Goal: Download file/media

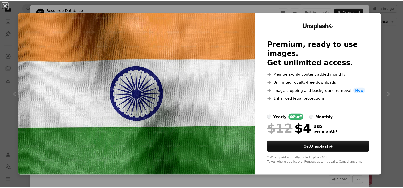
scroll to position [254, 0]
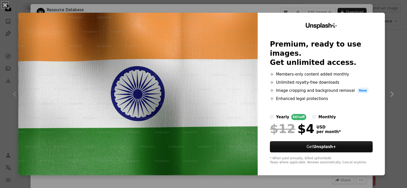
click at [390, 85] on div "An X shape Unsplash+ Premium, ready to use images. Get unlimited access. A plus…" at bounding box center [203, 94] width 407 height 188
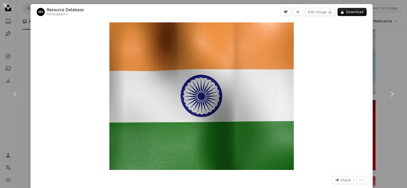
click at [5, 7] on button "An X shape" at bounding box center [5, 5] width 6 height 6
